Goal: Register for event/course

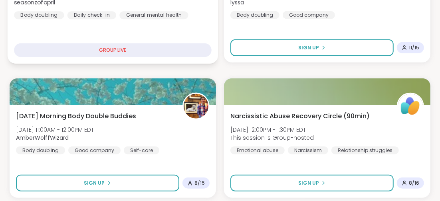
click at [195, 29] on div "Morning Brew Thu, Oct 09 | 10:30AM - 11:30AM EDT seasonzofapril Body doubling D…" at bounding box center [113, 16] width 210 height 95
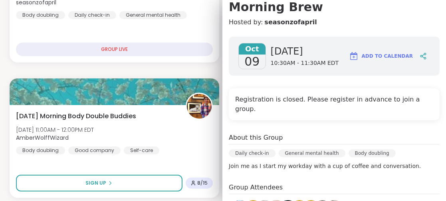
scroll to position [120, 0]
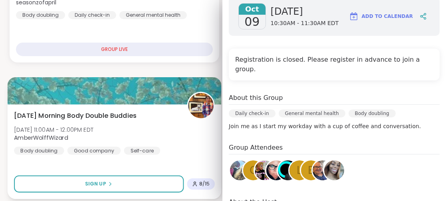
click at [138, 168] on div "Thursday Morning Body Double Buddies Thu, Oct 09 | 11:00AM - 12:00PM EDT AmberW…" at bounding box center [114, 152] width 213 height 95
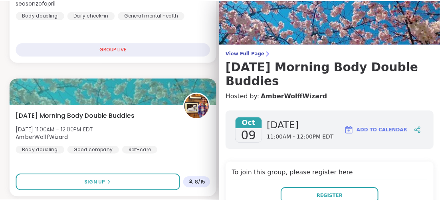
scroll to position [0, 0]
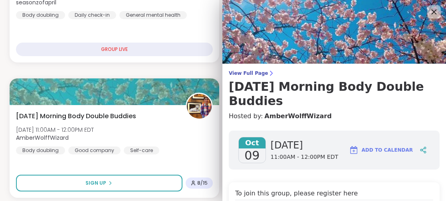
click at [428, 10] on icon at bounding box center [433, 12] width 10 height 10
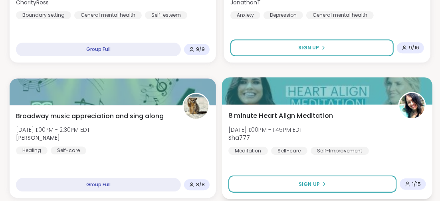
scroll to position [1045, 0]
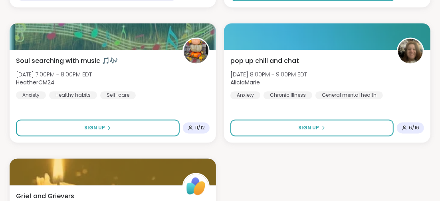
scroll to position [2390, 0]
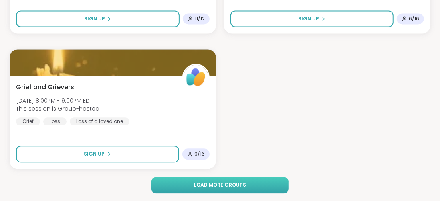
click at [226, 186] on span "Load more groups" at bounding box center [220, 185] width 52 height 7
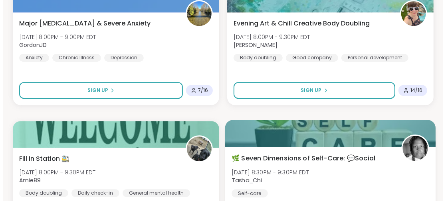
scroll to position [2630, 0]
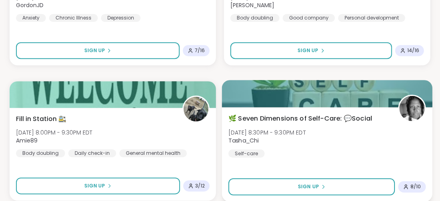
click at [290, 120] on span "🌿 Seven Dimensions of Self-Care: 💬Social" at bounding box center [300, 119] width 144 height 10
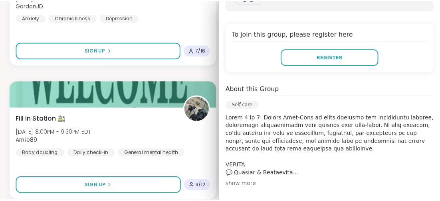
scroll to position [120, 0]
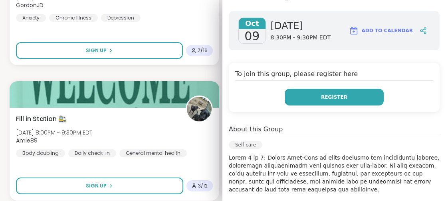
click at [306, 95] on button "Register" at bounding box center [333, 97] width 99 height 17
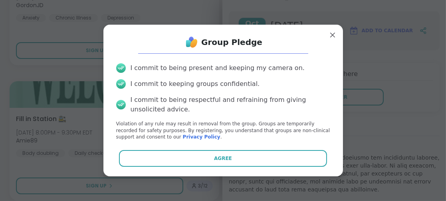
drag, startPoint x: 229, startPoint y: 157, endPoint x: 187, endPoint y: 170, distance: 43.5
click at [229, 157] on button "Agree" at bounding box center [223, 158] width 208 height 17
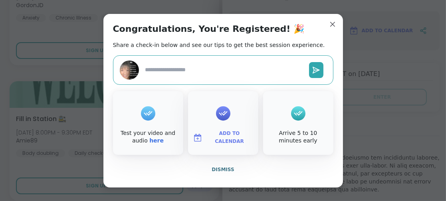
type textarea "*"
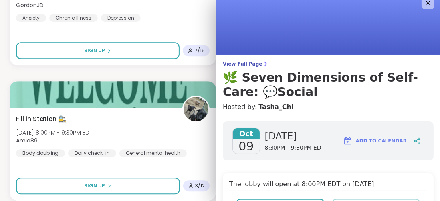
scroll to position [0, 0]
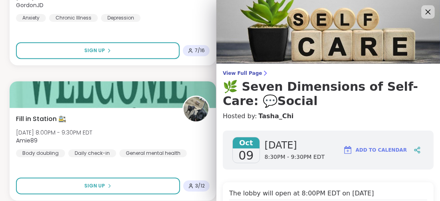
click at [425, 12] on icon at bounding box center [427, 12] width 5 height 5
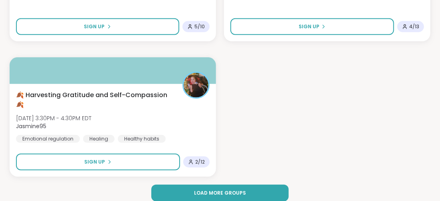
scroll to position [4831, 0]
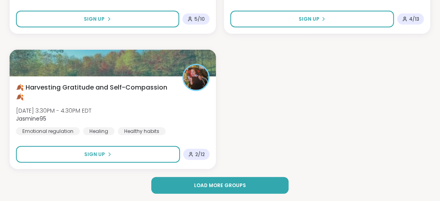
click at [206, 181] on button "Load more groups" at bounding box center [219, 185] width 137 height 17
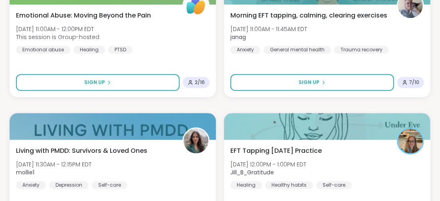
scroll to position [3914, 0]
